Goal: Task Accomplishment & Management: Complete application form

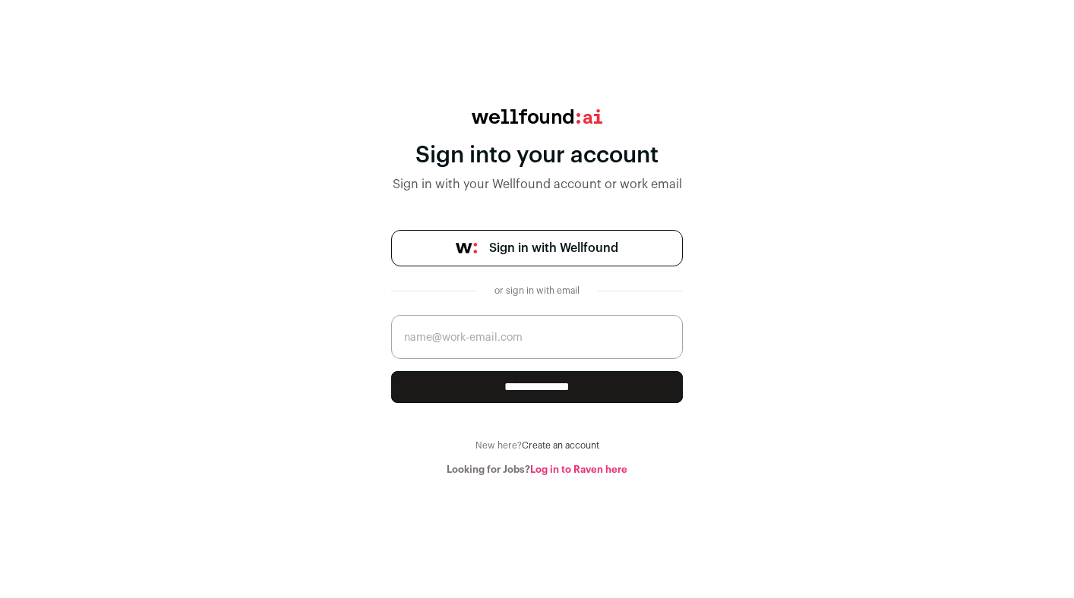
click at [527, 352] on input "email" at bounding box center [537, 337] width 292 height 44
type input "danitad@gmail.com"
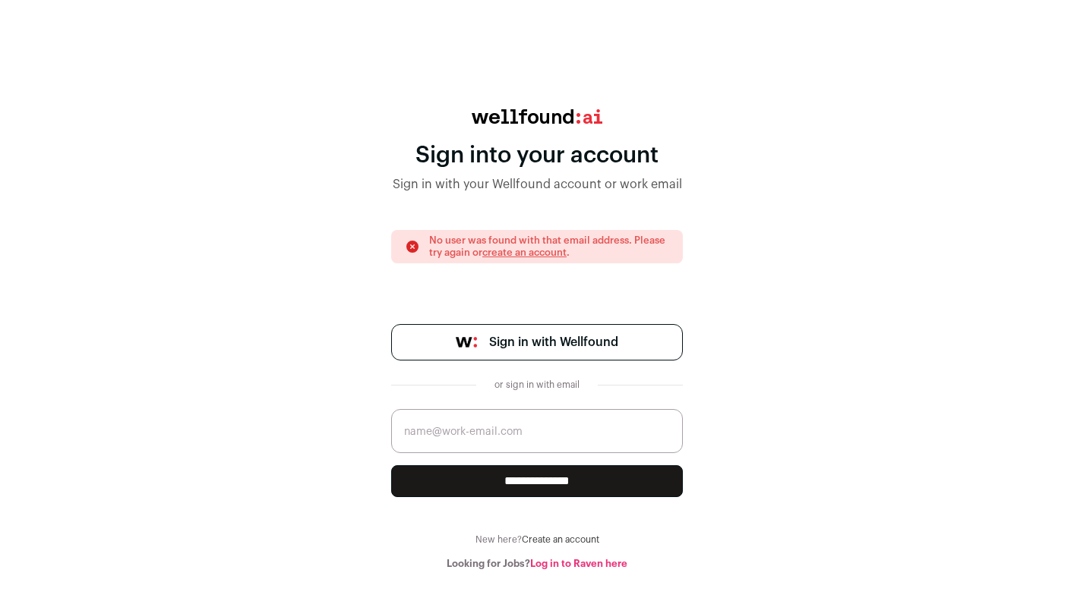
click at [541, 344] on span "Sign in with Wellfound" at bounding box center [553, 342] width 129 height 18
